Goal: Task Accomplishment & Management: Manage account settings

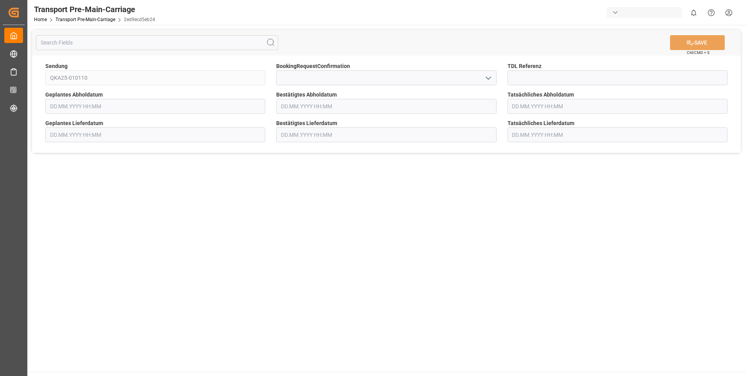
type input "[DATE] 00:00"
click at [354, 105] on input "text" at bounding box center [386, 106] width 220 height 15
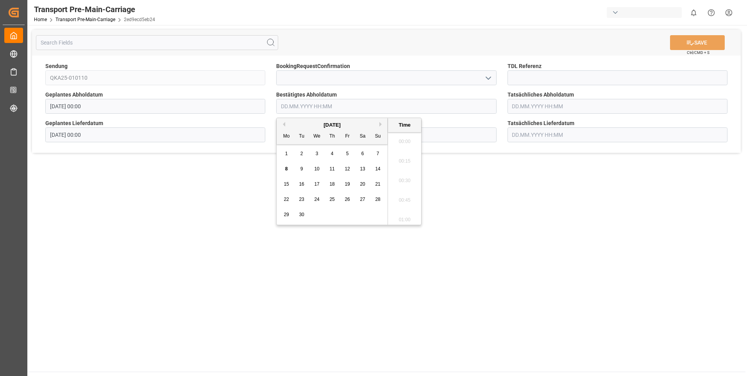
scroll to position [1136, 0]
click at [317, 185] on span "17" at bounding box center [316, 183] width 5 height 5
type input "[DATE] 00:00"
click at [211, 172] on main "SAVE Ctrl/CMD + S Sendung QKA25-010110 BookingRequestConfirmation TDL Referenz …" at bounding box center [386, 198] width 718 height 347
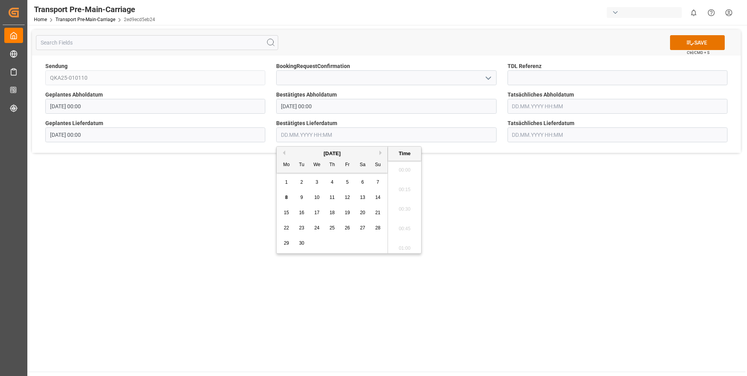
click at [309, 132] on input "text" at bounding box center [386, 134] width 220 height 15
click at [374, 210] on div "21" at bounding box center [378, 212] width 10 height 9
click at [287, 229] on span "22" at bounding box center [286, 227] width 5 height 5
type input "[DATE] 00:00"
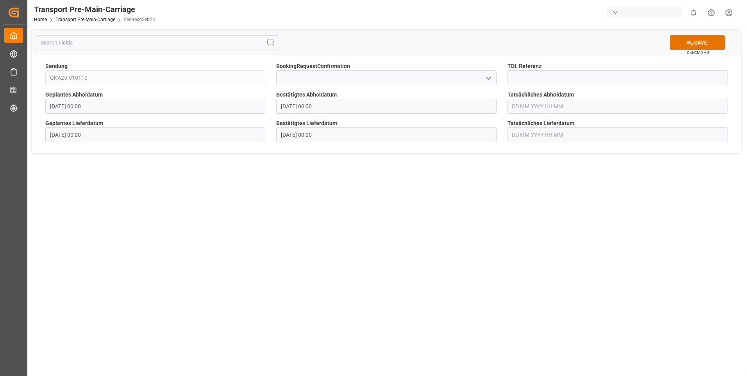
click at [517, 209] on main "SAVE Ctrl/CMD + S Sendung QKA25-010110 BookingRequestConfirmation TDL Referenz …" at bounding box center [386, 198] width 718 height 347
click at [707, 44] on button "SAVE" at bounding box center [697, 42] width 55 height 15
